Goal: Task Accomplishment & Management: Use online tool/utility

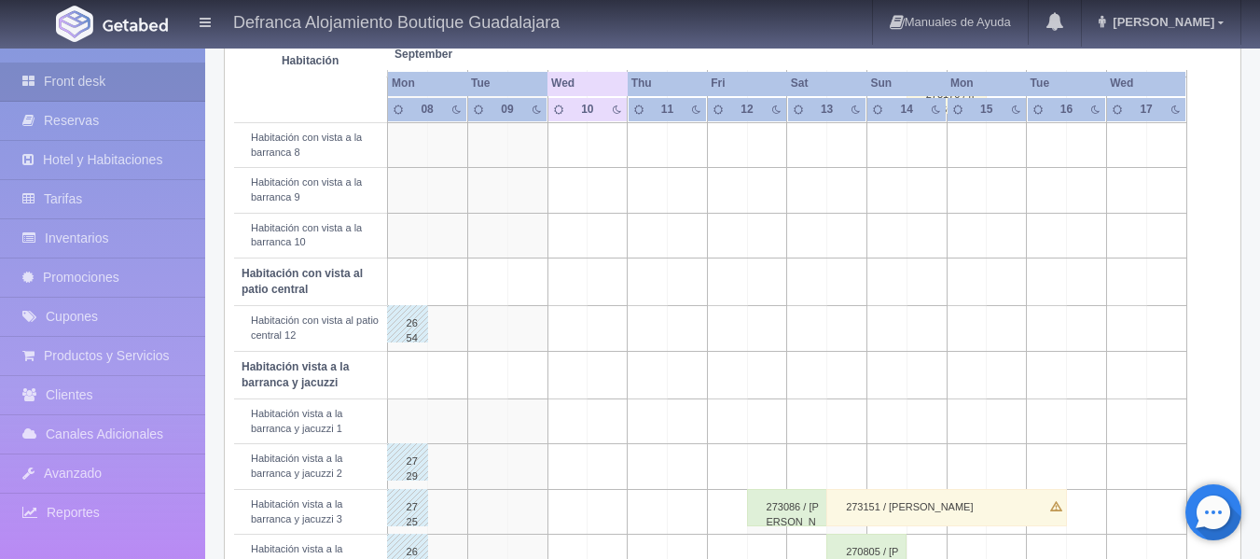
scroll to position [560, 0]
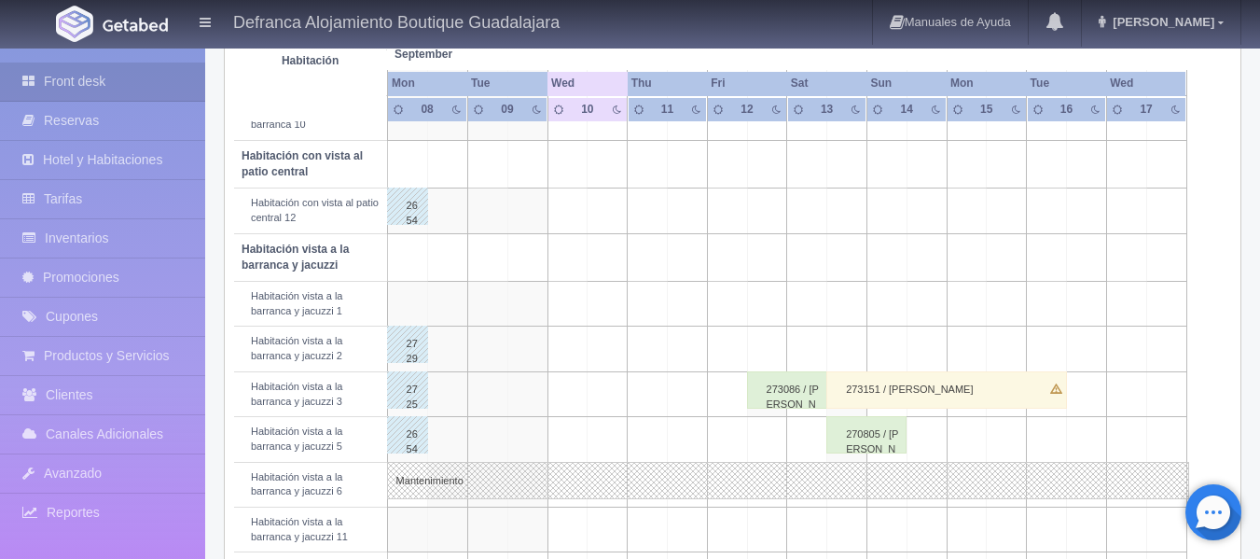
click at [853, 403] on div "273151 / [PERSON_NAME]" at bounding box center [947, 389] width 241 height 37
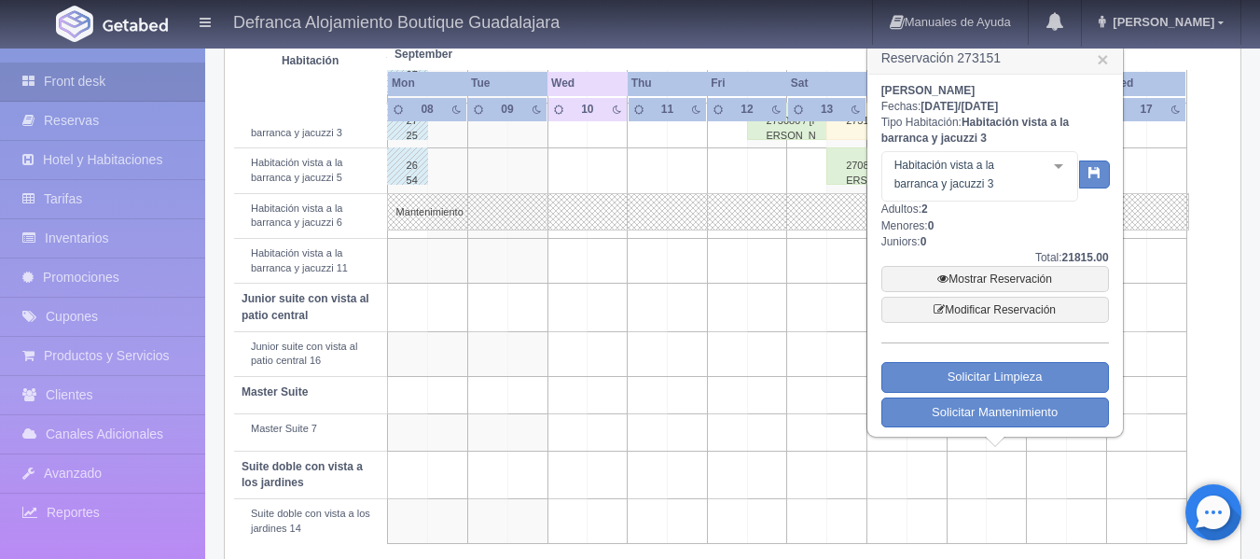
scroll to position [840, 0]
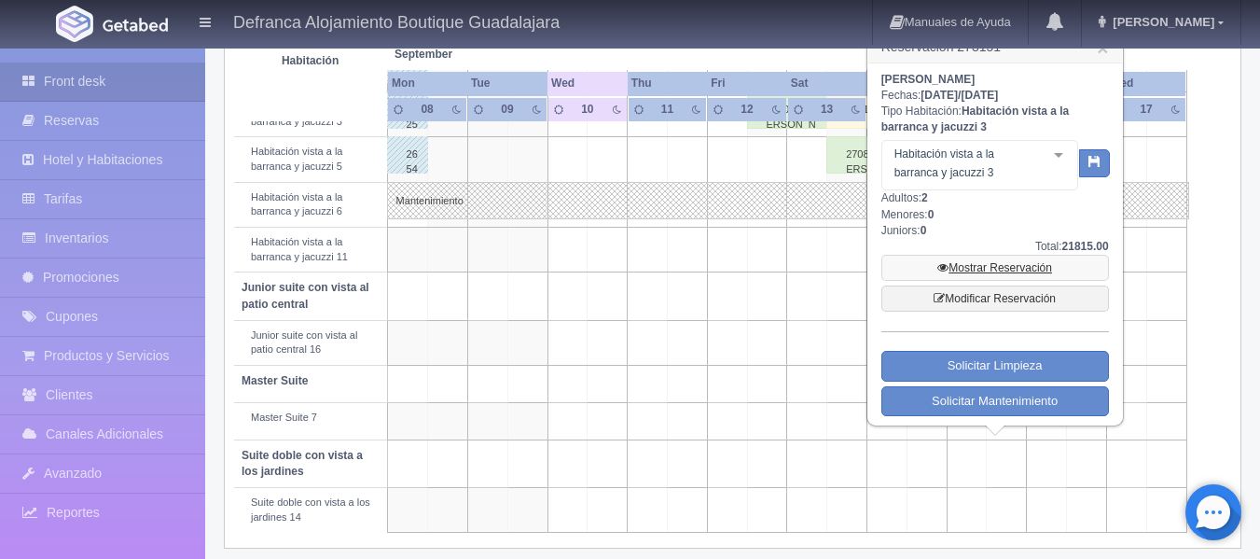
click at [986, 271] on link "Mostrar Reservación" at bounding box center [996, 268] width 228 height 26
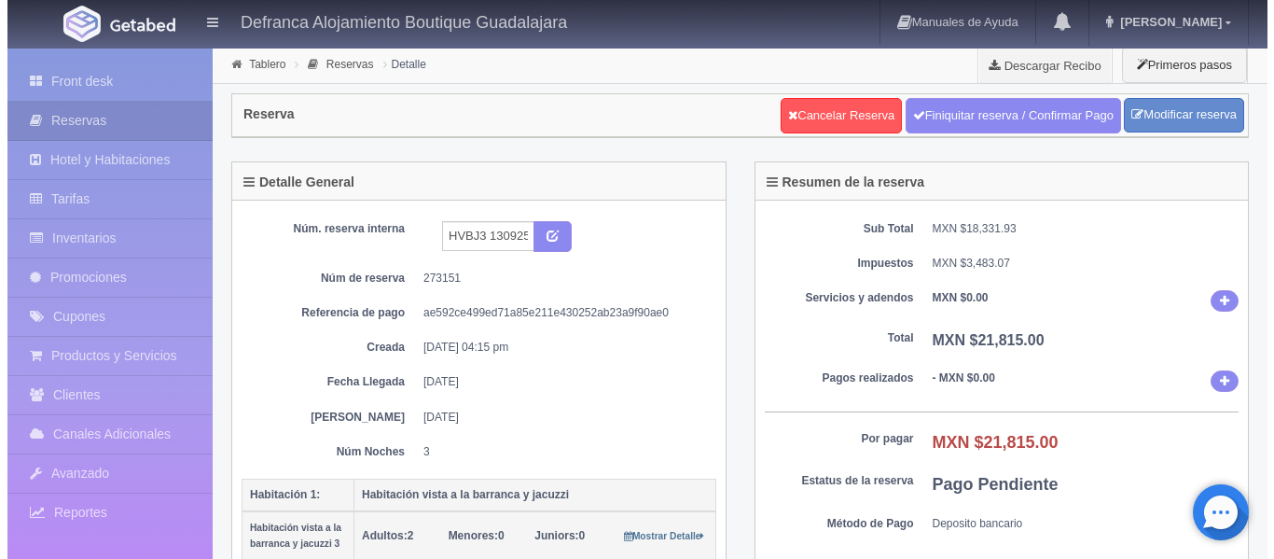
scroll to position [93, 0]
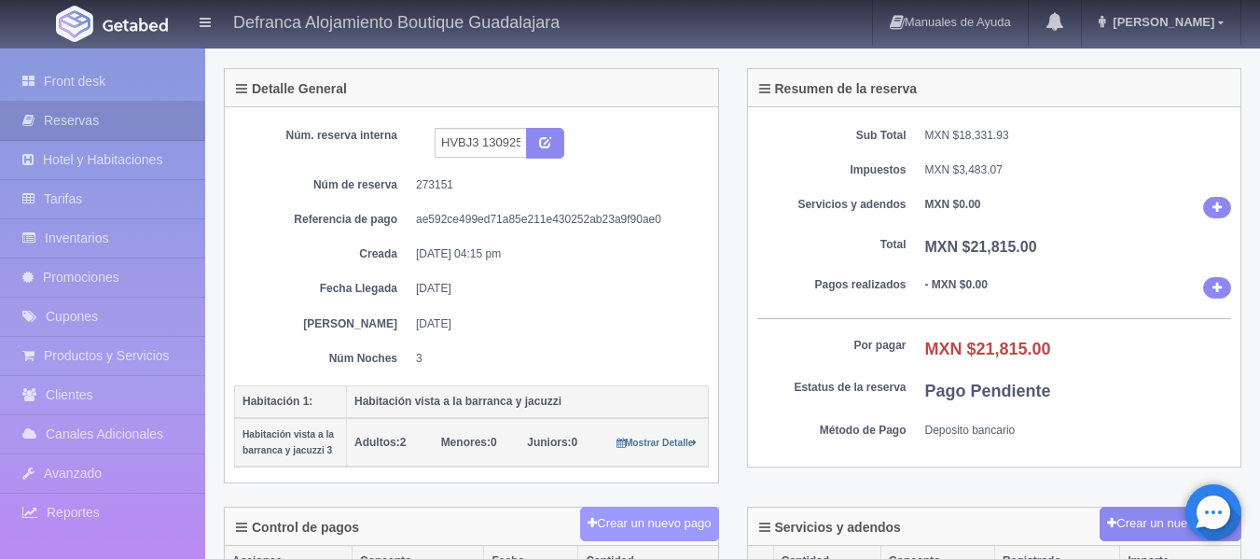
click at [647, 517] on button "Crear un nuevo pago" at bounding box center [649, 524] width 138 height 35
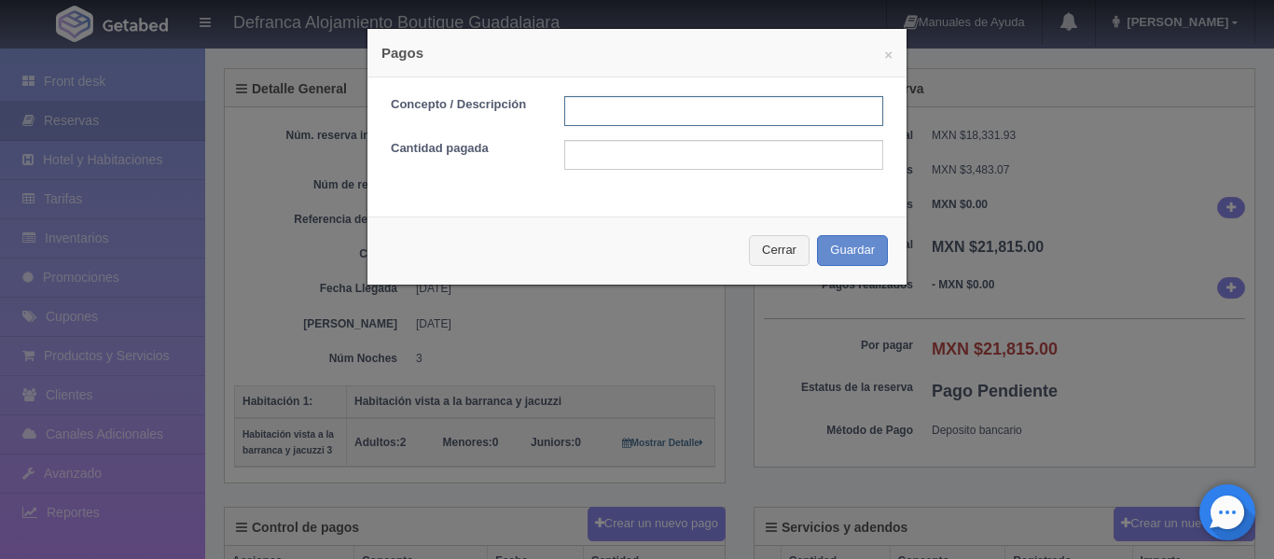
click at [581, 109] on input "text" at bounding box center [723, 111] width 319 height 30
type input "TRANSFERENCIA"
click at [576, 155] on input "text" at bounding box center [723, 155] width 319 height 30
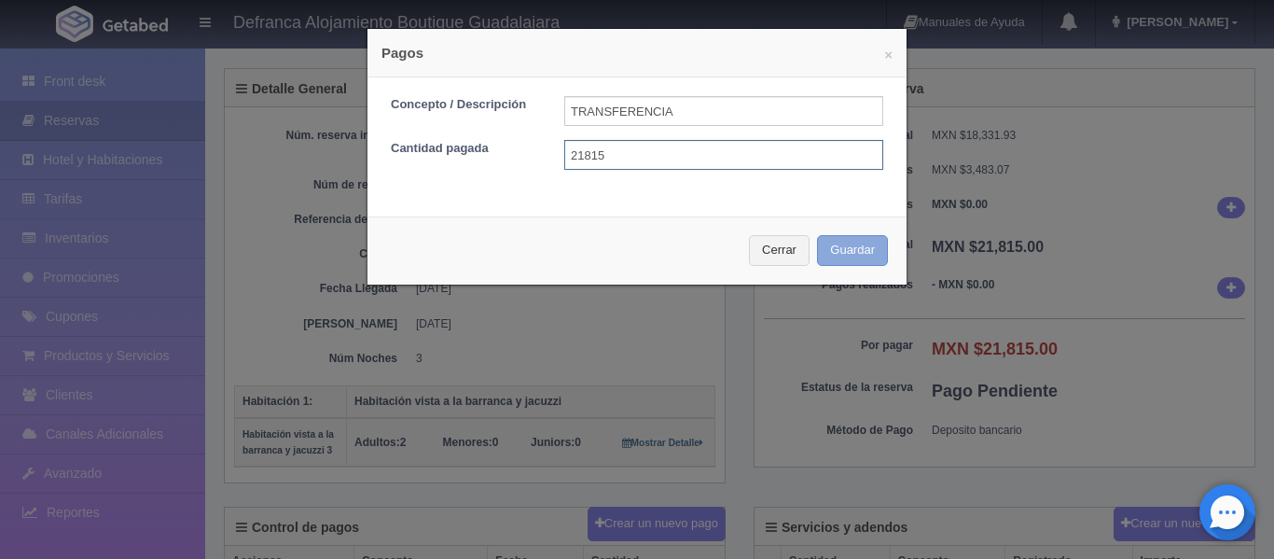
type input "21815"
click at [853, 254] on button "Guardar" at bounding box center [852, 250] width 71 height 31
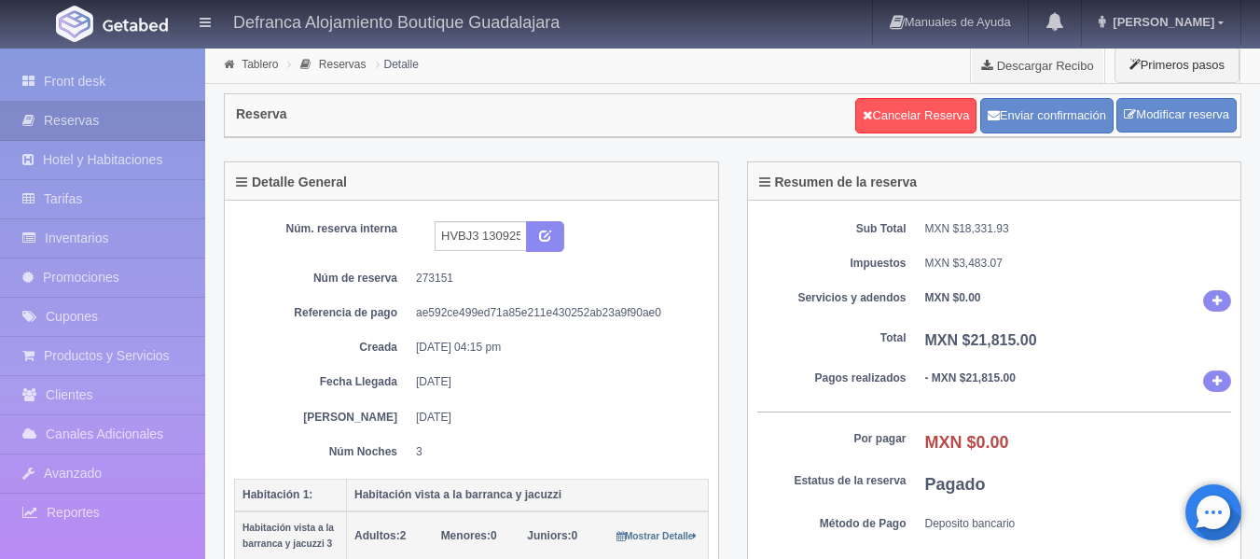
scroll to position [93, 0]
